Goal: Transaction & Acquisition: Purchase product/service

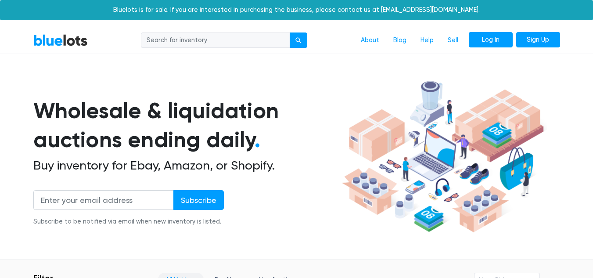
click at [476, 42] on link "Log In" at bounding box center [490, 40] width 44 height 16
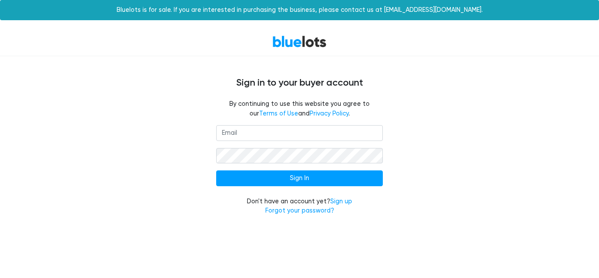
click at [281, 130] on input "email" at bounding box center [299, 133] width 167 height 16
type input "annsgarage717@gmail.com"
click at [216, 170] on input "Sign In" at bounding box center [299, 178] width 167 height 16
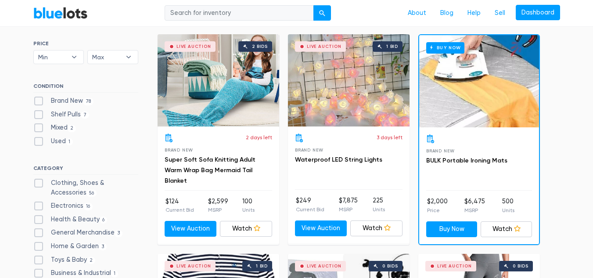
scroll to position [260, 0]
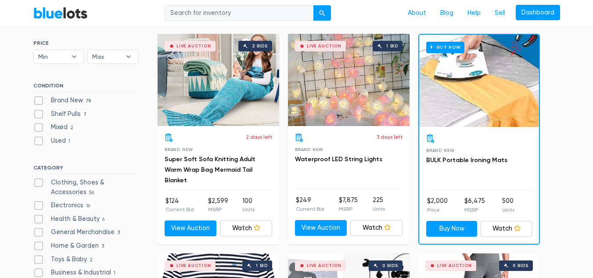
click at [40, 97] on label "Brand New 78" at bounding box center [63, 101] width 61 height 10
click at [39, 97] on New"] "Brand New 78" at bounding box center [36, 99] width 6 height 6
checkbox New"] "true"
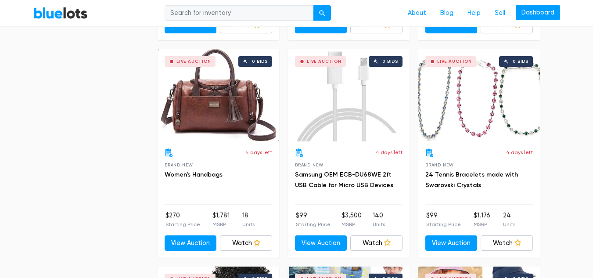
scroll to position [1550, 0]
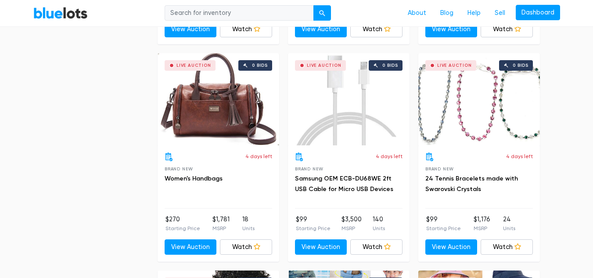
click at [508, 115] on div "Live Auction 0 bids" at bounding box center [478, 99] width 121 height 92
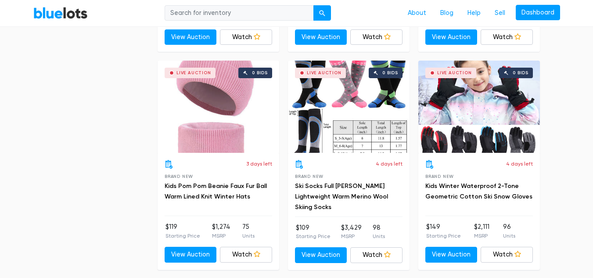
scroll to position [2856, 0]
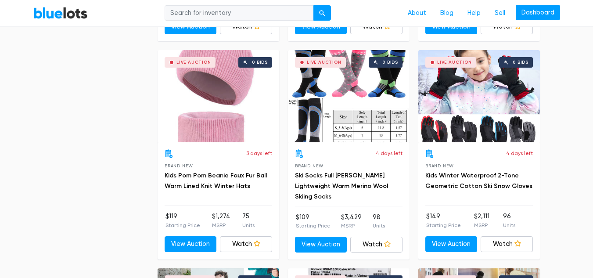
click at [219, 100] on div "Live Auction 0 bids" at bounding box center [217, 96] width 121 height 92
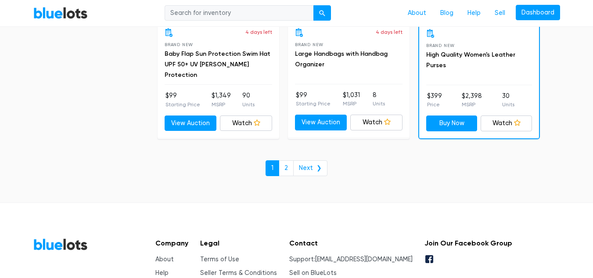
scroll to position [3850, 0]
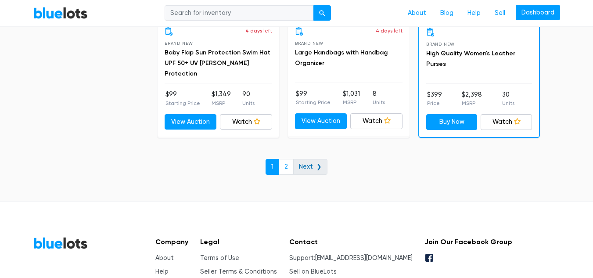
click at [311, 163] on link "Next ❯" at bounding box center [310, 167] width 34 height 16
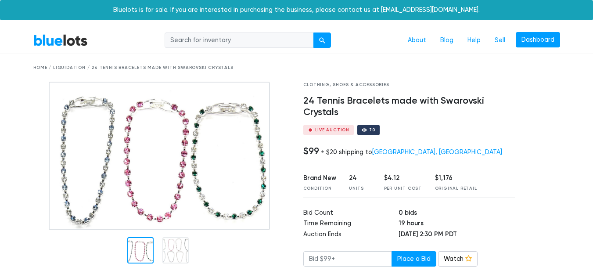
click at [174, 250] on div at bounding box center [175, 250] width 26 height 26
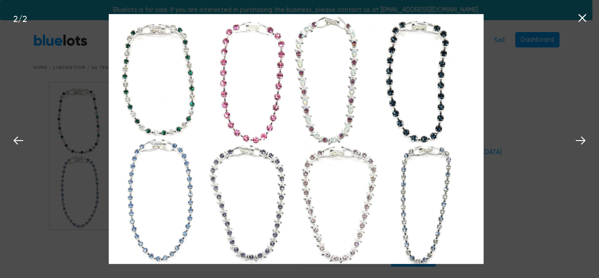
click at [581, 19] on div "Bluelots is for sale. If you are interested in purchasing the business, please …" at bounding box center [296, 10] width 593 height 20
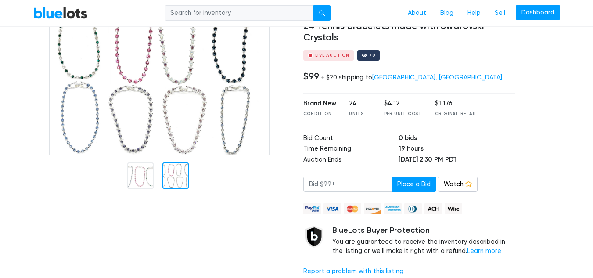
scroll to position [74, 0]
click at [338, 185] on input "number" at bounding box center [347, 185] width 89 height 16
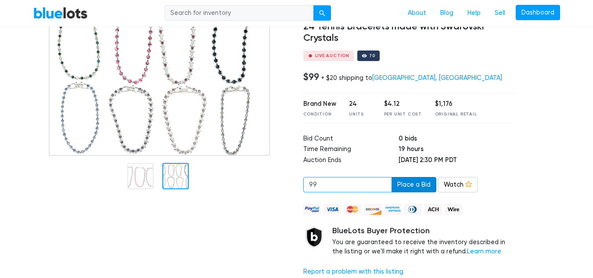
type input "99"
click at [399, 185] on button "Place a Bid" at bounding box center [413, 185] width 45 height 16
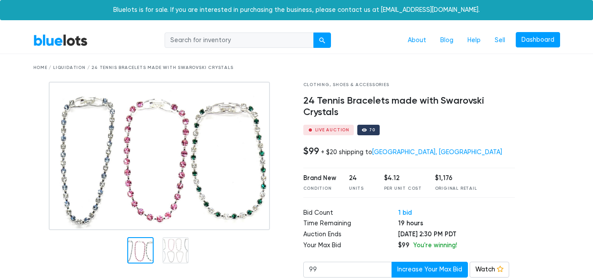
scroll to position [74, 0]
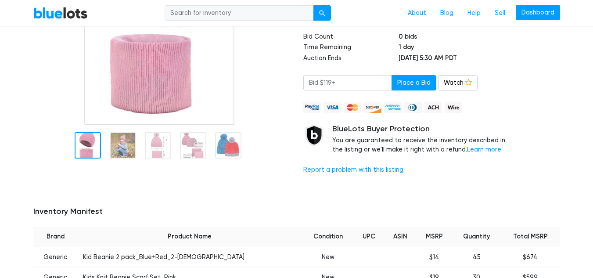
click at [91, 226] on div "Inventory Manifest Brand Product Name Condition UPC ASIN MSRP Quantity Total MS…" at bounding box center [296, 260] width 539 height 128
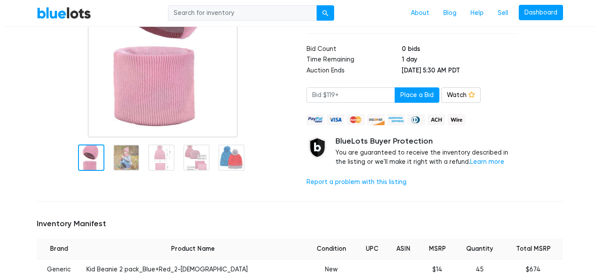
scroll to position [131, 0]
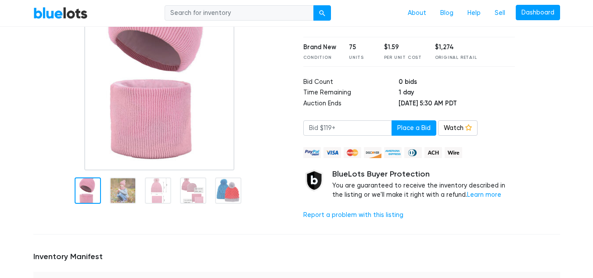
click at [121, 191] on div at bounding box center [123, 190] width 26 height 26
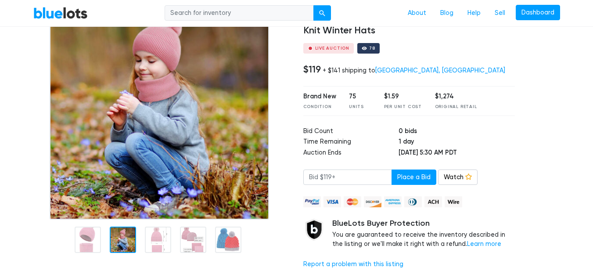
scroll to position [83, 0]
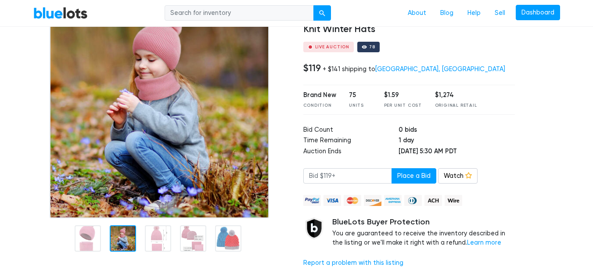
click at [157, 232] on div at bounding box center [158, 238] width 26 height 26
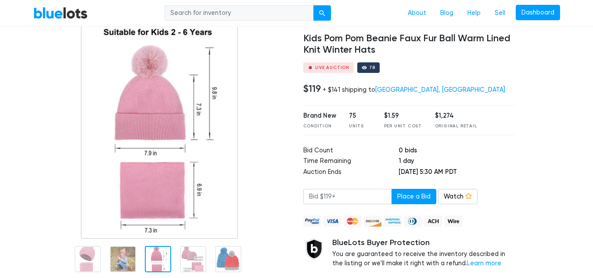
scroll to position [61, 0]
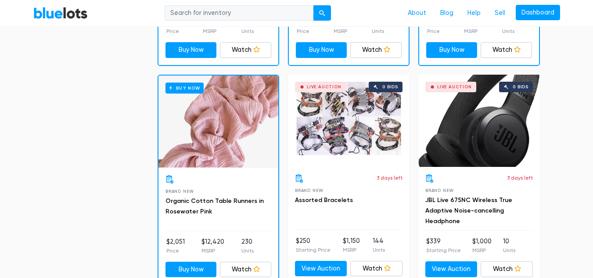
scroll to position [456, 0]
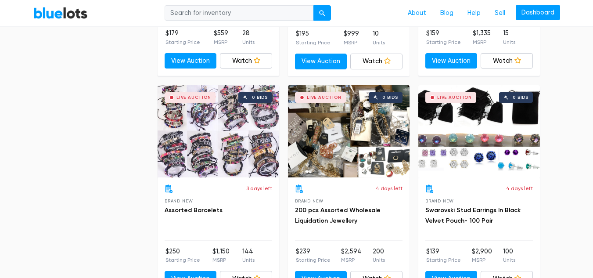
scroll to position [1096, 0]
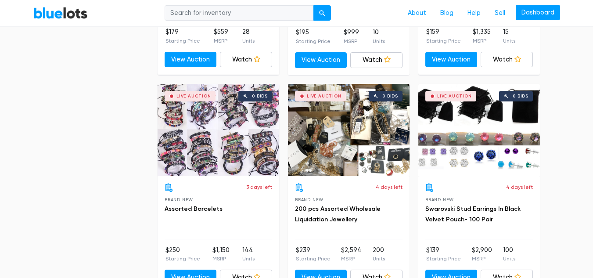
click at [503, 132] on div "Live Auction 0 bids" at bounding box center [478, 130] width 121 height 92
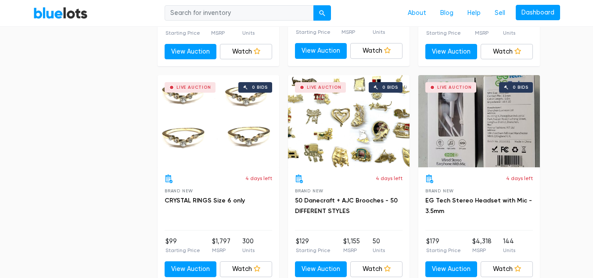
scroll to position [1540, 0]
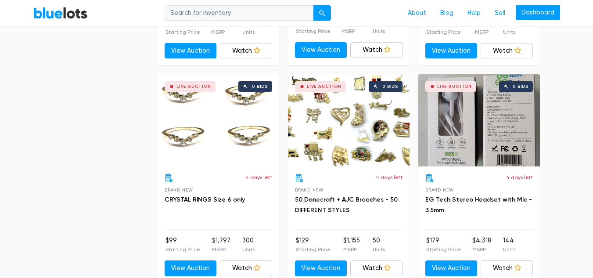
click at [227, 114] on div "Live Auction 0 bids" at bounding box center [217, 120] width 121 height 92
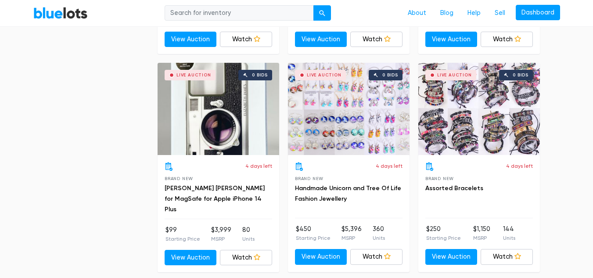
scroll to position [2204, 0]
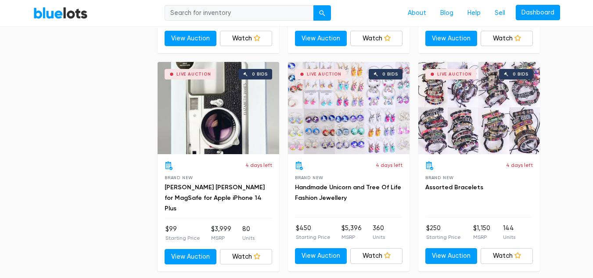
click at [497, 120] on div "Live Auction 0 bids" at bounding box center [478, 108] width 121 height 92
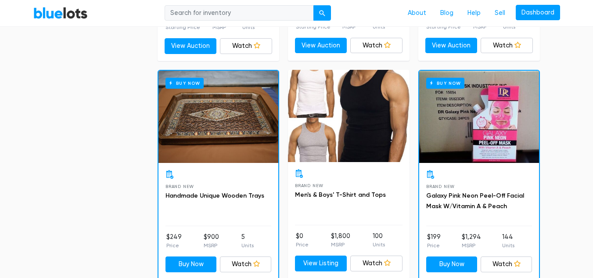
scroll to position [2639, 0]
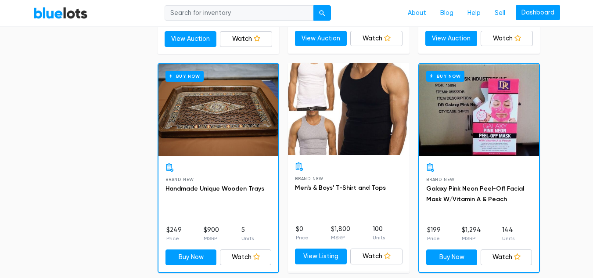
click at [200, 122] on div "Buy Now" at bounding box center [218, 110] width 120 height 92
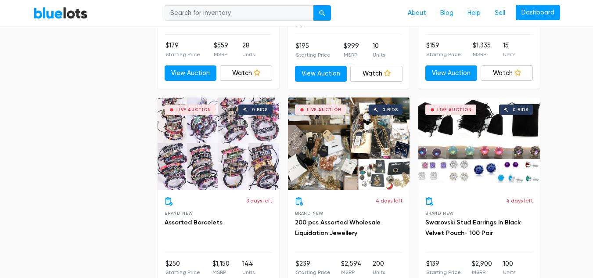
scroll to position [1089, 0]
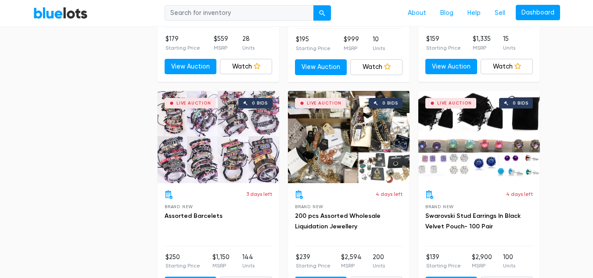
click at [246, 138] on div "Live Auction 0 bids" at bounding box center [217, 137] width 121 height 92
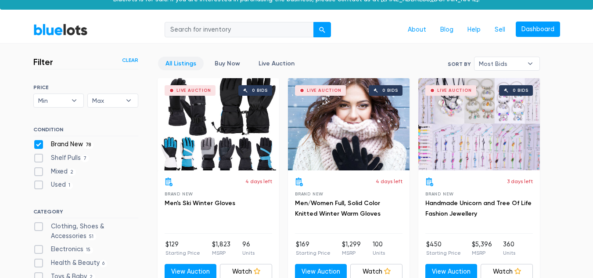
scroll to position [0, 0]
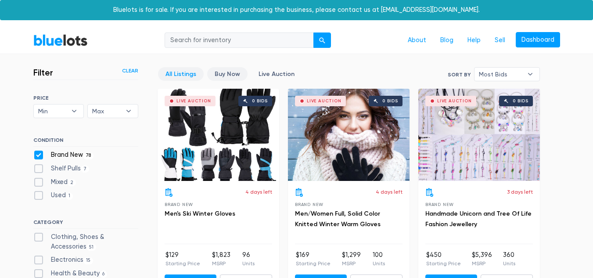
click at [220, 75] on link "Buy Now" at bounding box center [227, 74] width 40 height 14
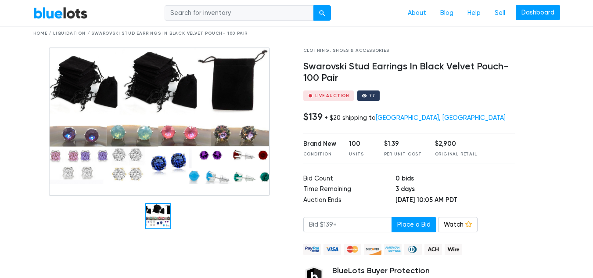
scroll to position [34, 0]
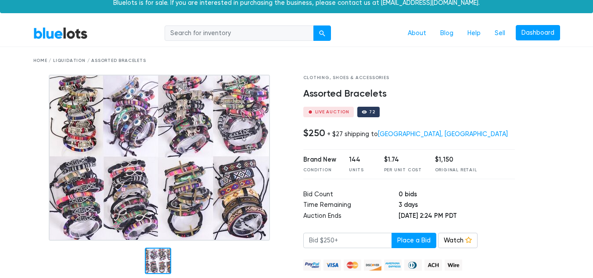
scroll to position [7, 0]
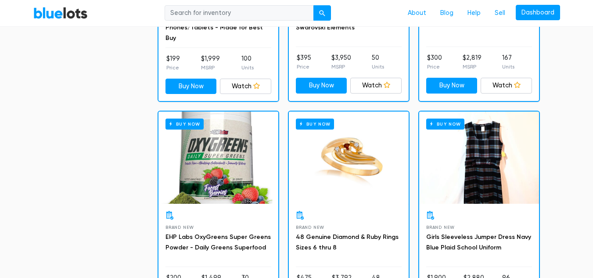
scroll to position [1789, 0]
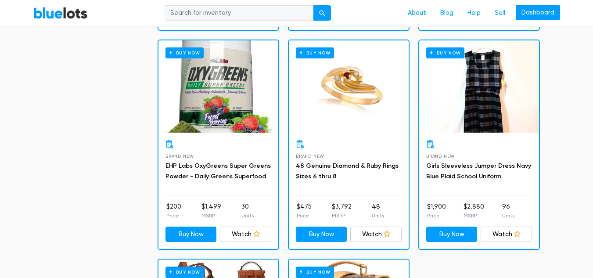
click at [356, 97] on div "Buy Now" at bounding box center [349, 86] width 120 height 92
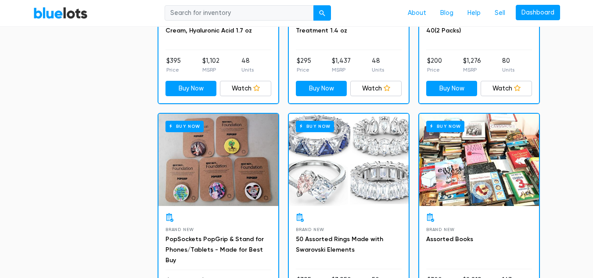
scroll to position [1536, 0]
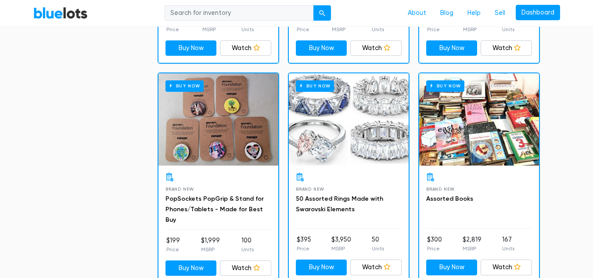
click at [355, 115] on div "Buy Now" at bounding box center [349, 119] width 120 height 92
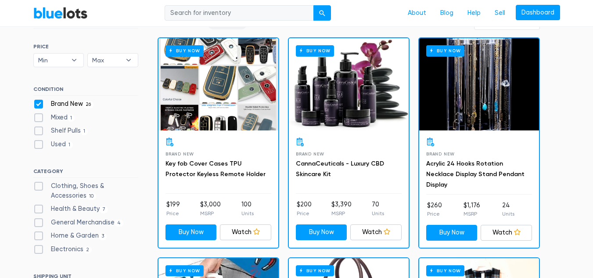
scroll to position [253, 0]
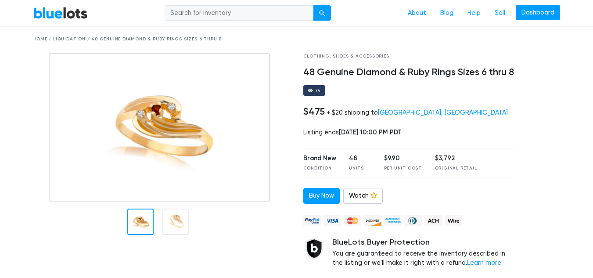
scroll to position [31, 0]
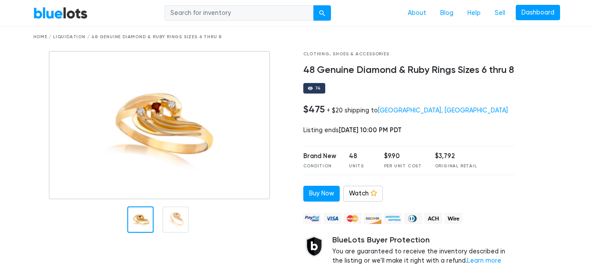
click at [179, 218] on div at bounding box center [175, 219] width 26 height 26
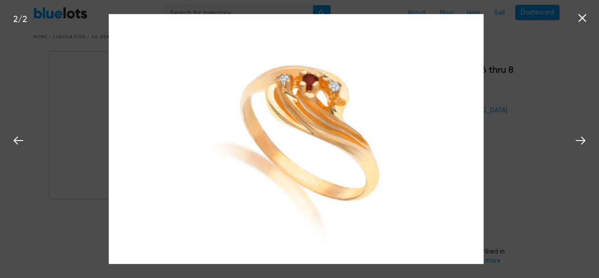
click at [584, 18] on nav "BlueLots About Blog Help Sell Dashboard" at bounding box center [296, 13] width 593 height 27
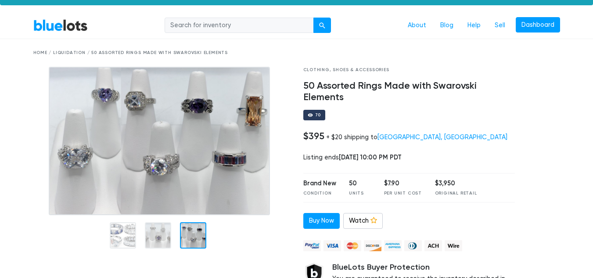
scroll to position [20, 0]
